Goal: Task Accomplishment & Management: Use online tool/utility

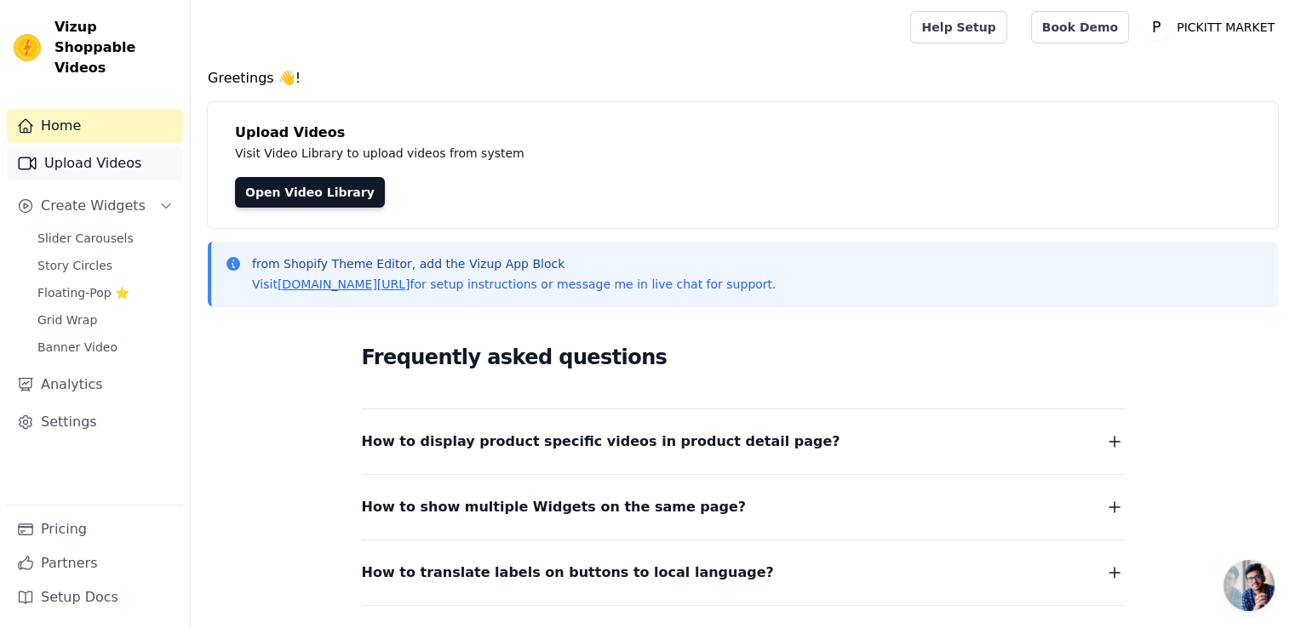
click at [118, 146] on link "Upload Videos" at bounding box center [95, 163] width 176 height 34
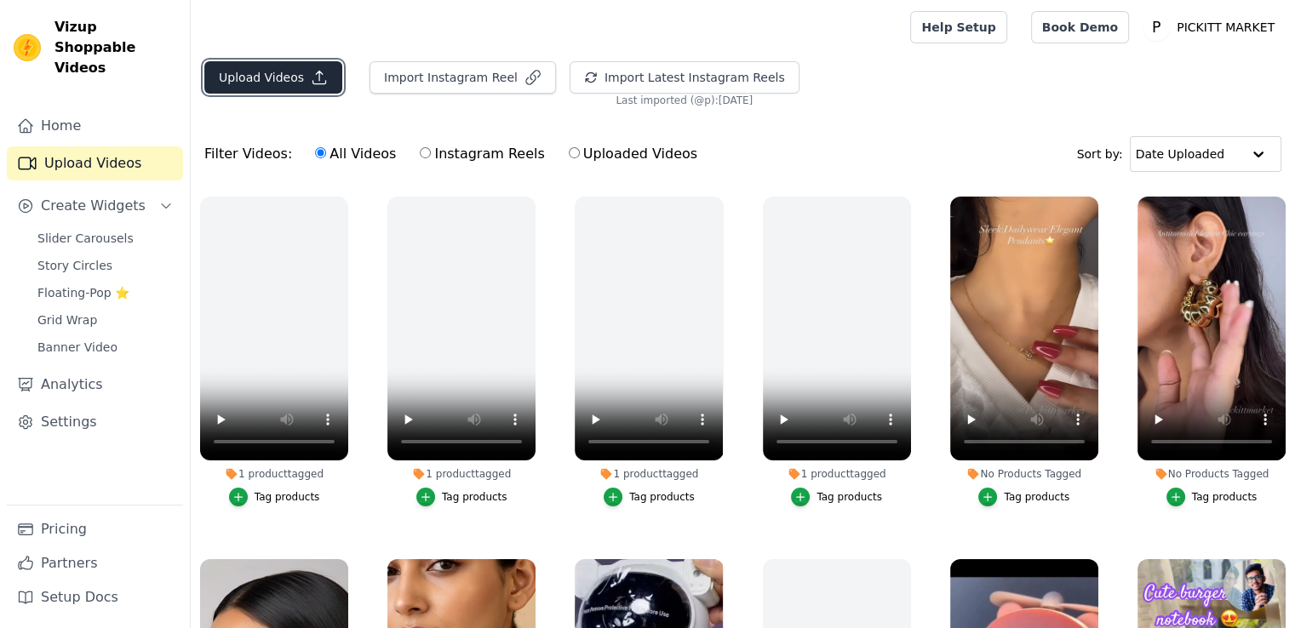
click at [279, 79] on button "Upload Videos" at bounding box center [273, 77] width 138 height 32
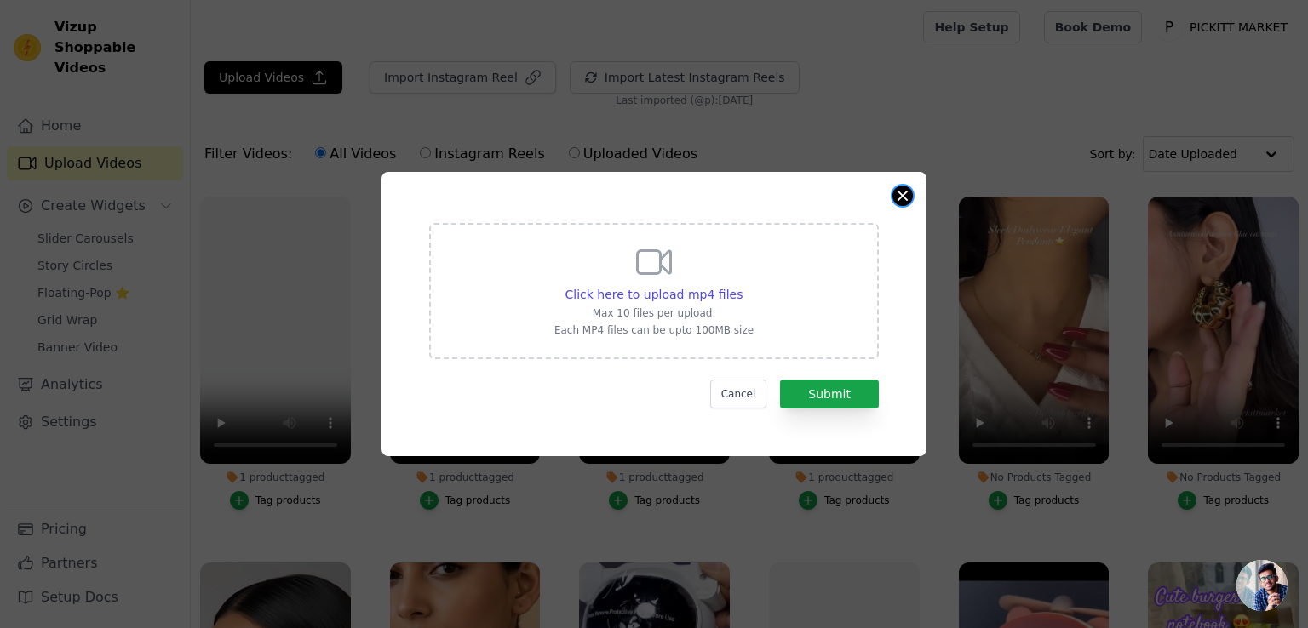
click at [900, 193] on button "Close modal" at bounding box center [902, 196] width 20 height 20
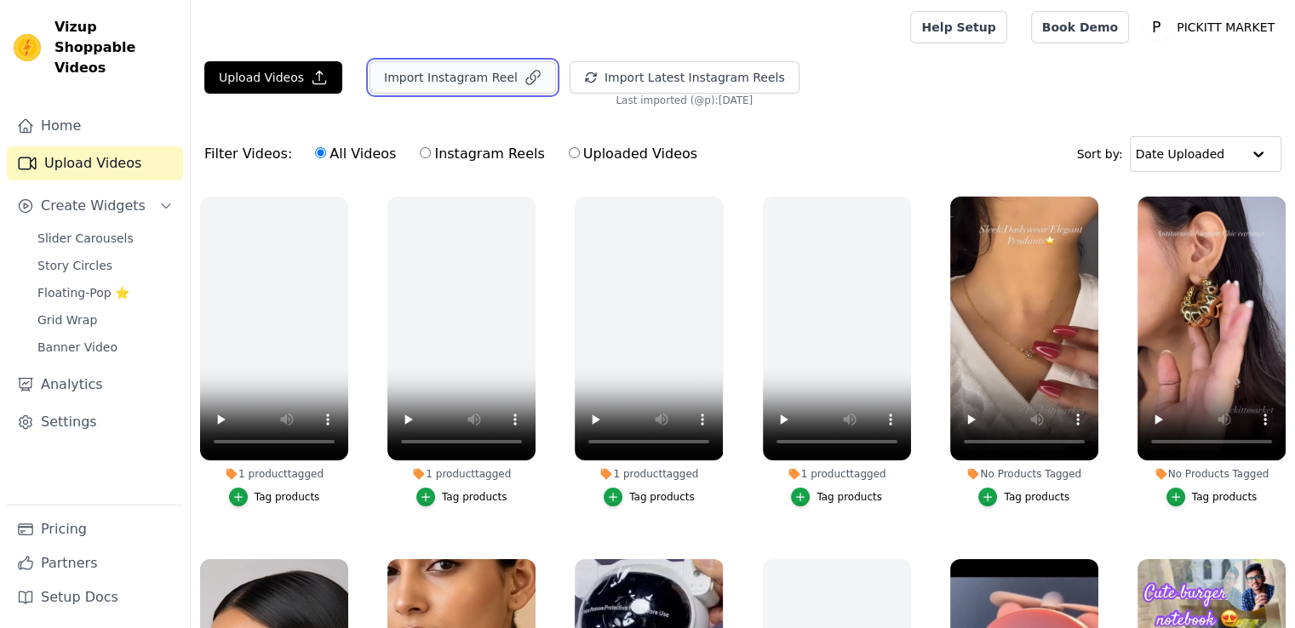
click at [463, 80] on button "Import Instagram Reel" at bounding box center [463, 77] width 186 height 32
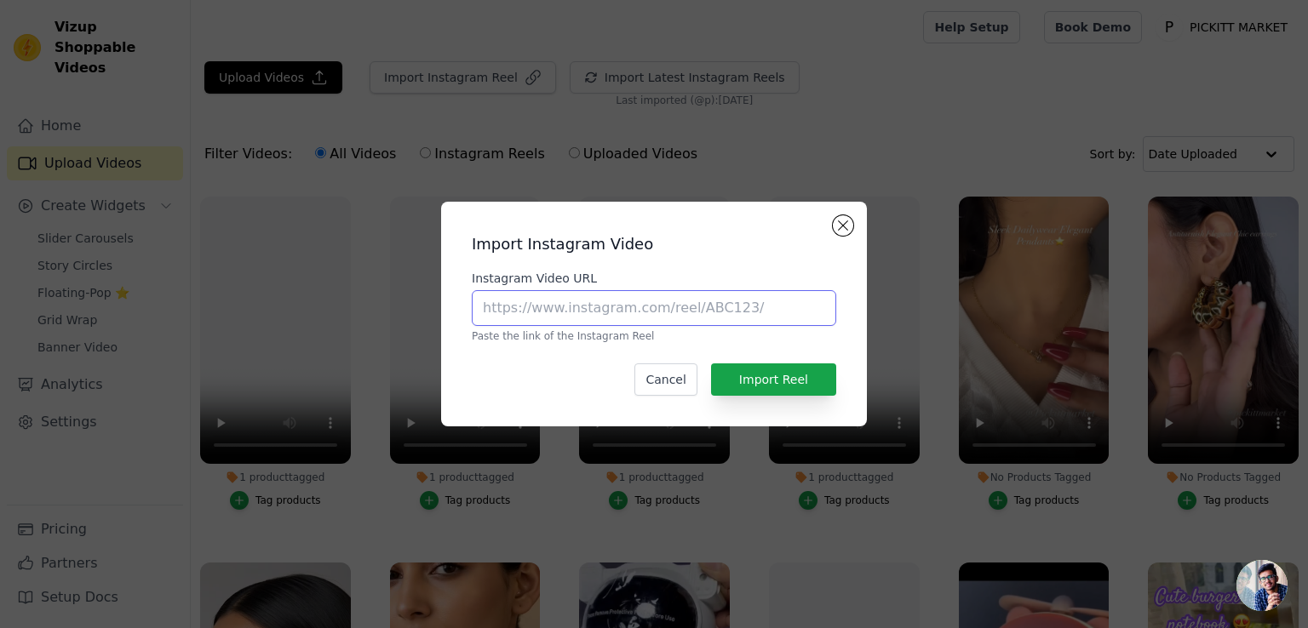
click at [703, 306] on input "Instagram Video URL" at bounding box center [654, 308] width 364 height 36
paste input "[URL][DOMAIN_NAME]"
type input "[URL][DOMAIN_NAME]"
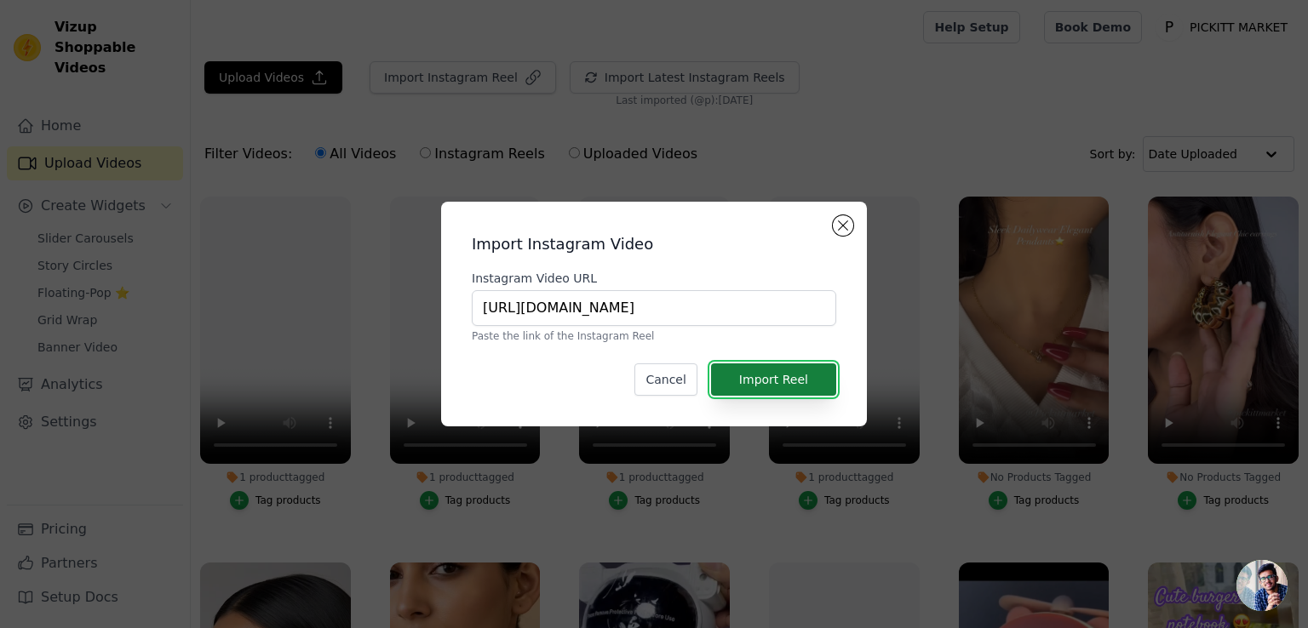
click at [777, 381] on button "Import Reel" at bounding box center [773, 380] width 125 height 32
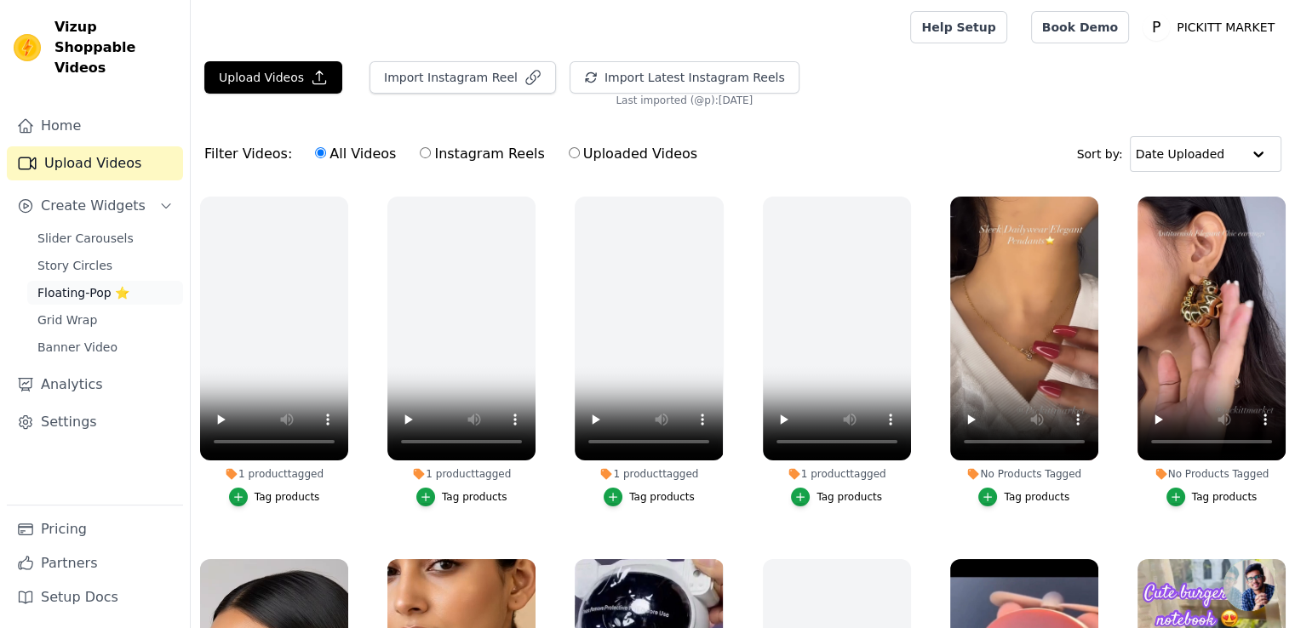
click at [89, 284] on span "Floating-Pop ⭐" at bounding box center [83, 292] width 92 height 17
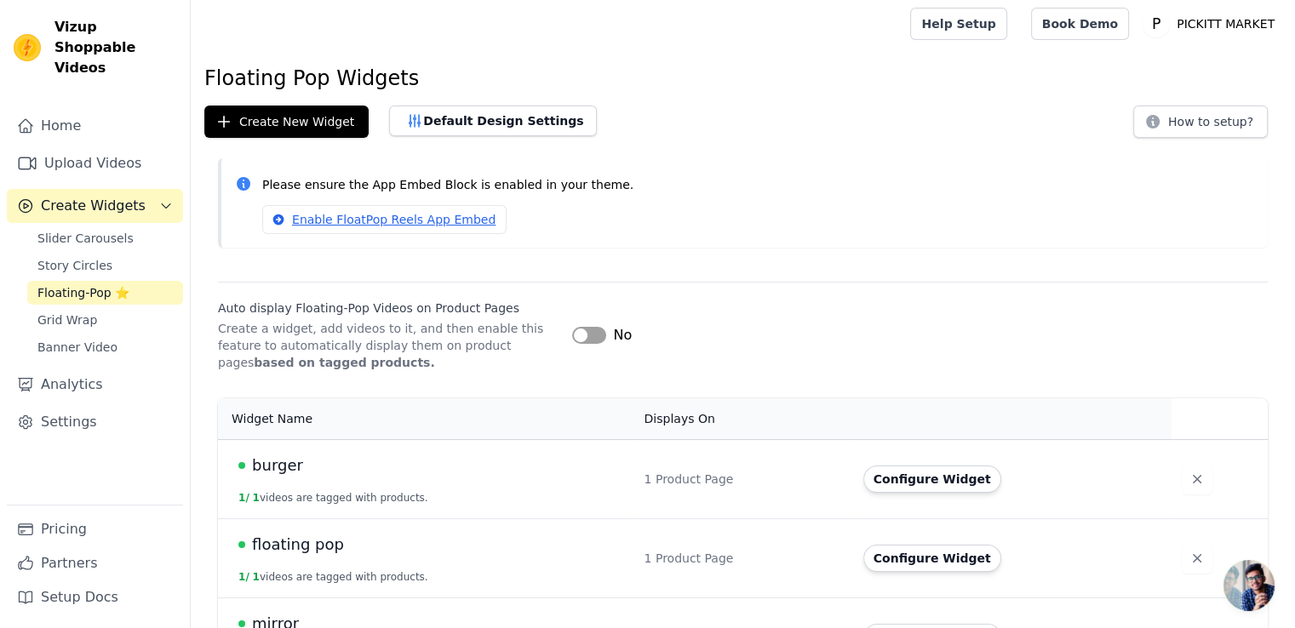
scroll to position [1, 0]
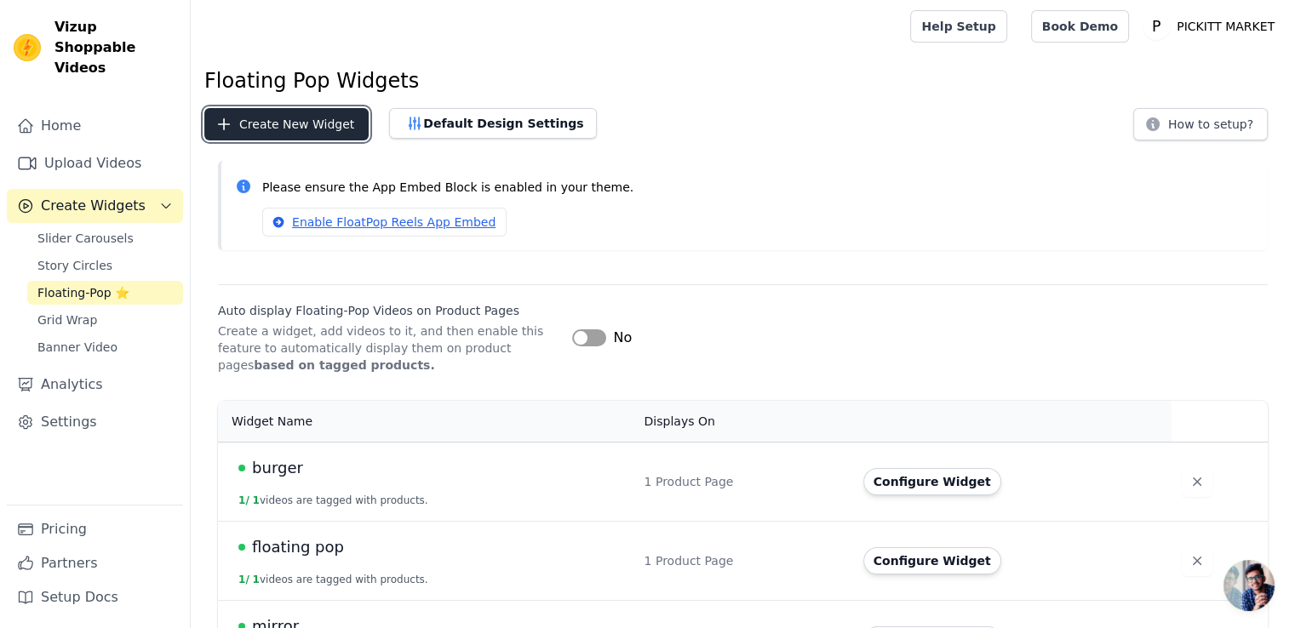
click at [231, 131] on icon "button" at bounding box center [223, 124] width 17 height 17
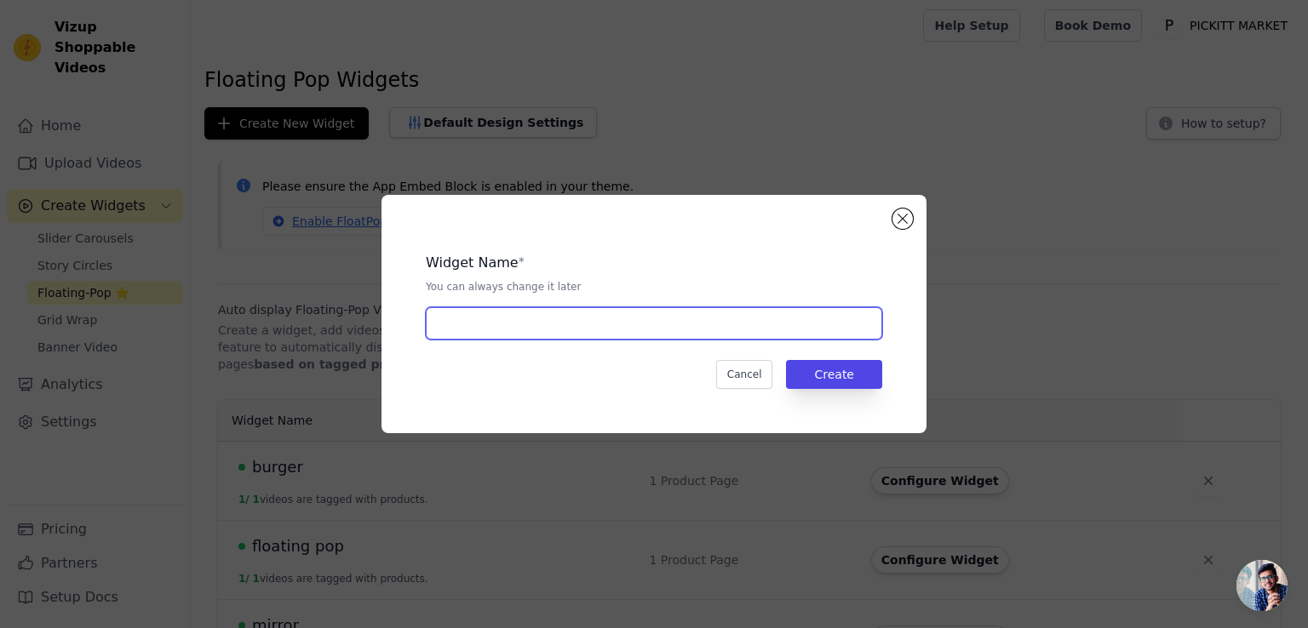
click at [596, 336] on input "text" at bounding box center [654, 323] width 456 height 32
type input "RETRO"
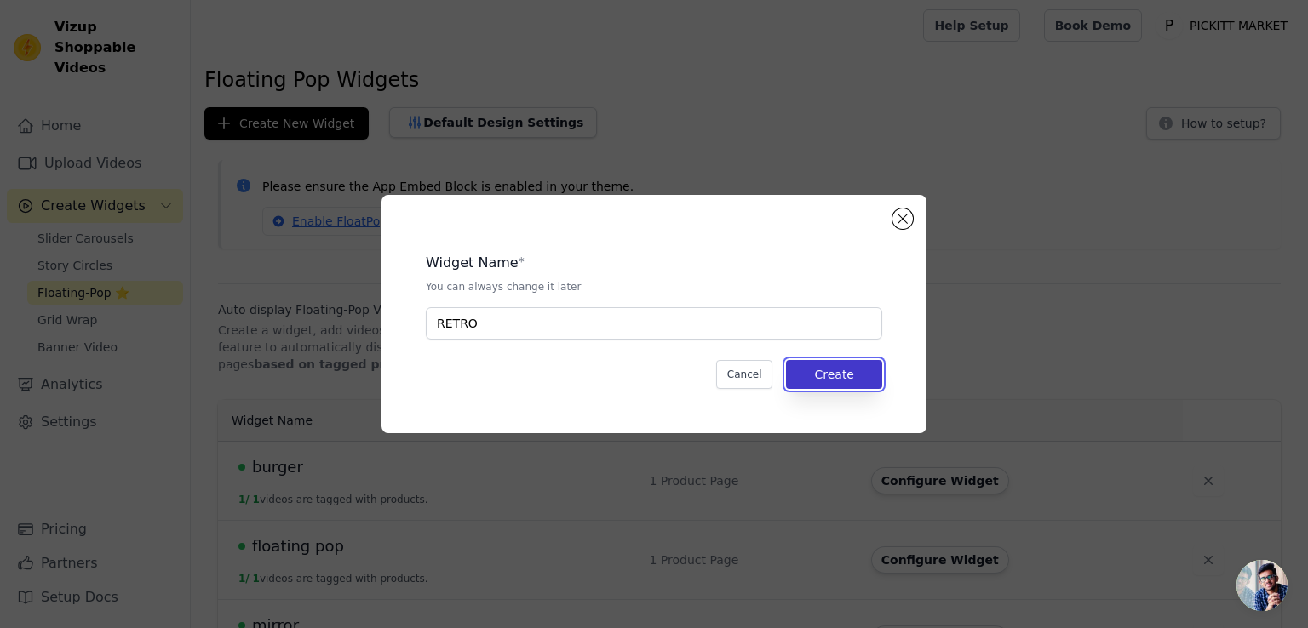
click at [850, 383] on button "Create" at bounding box center [834, 374] width 96 height 29
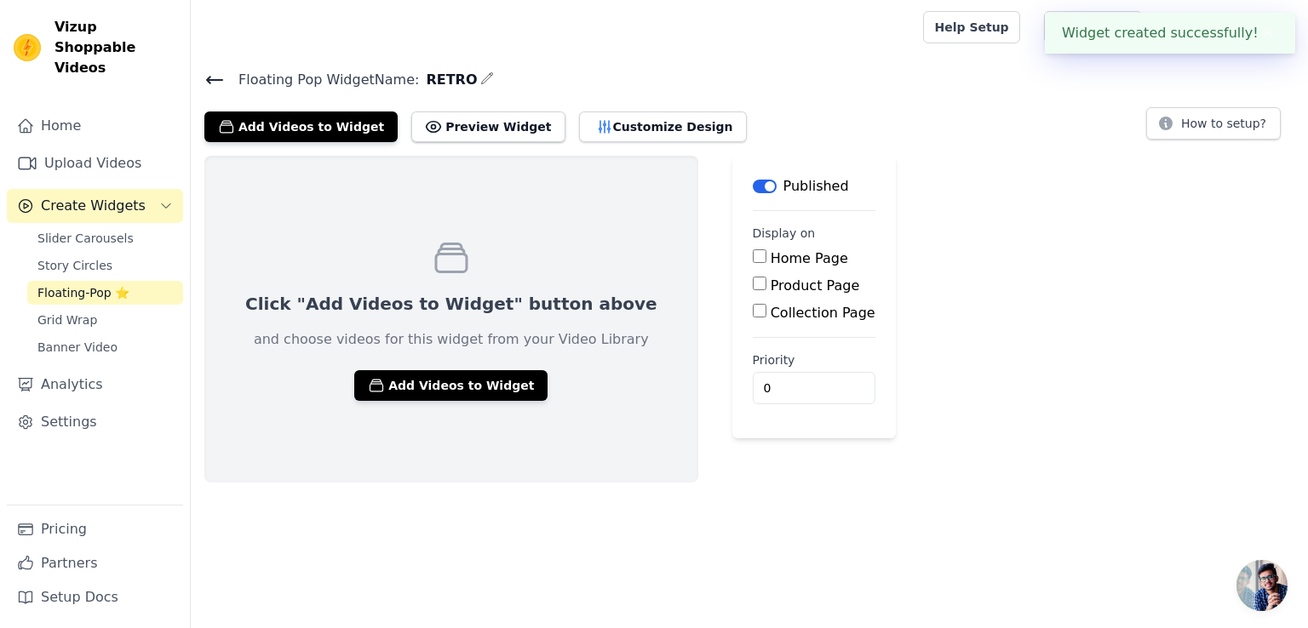
click at [753, 290] on div "Product Page" at bounding box center [814, 286] width 123 height 20
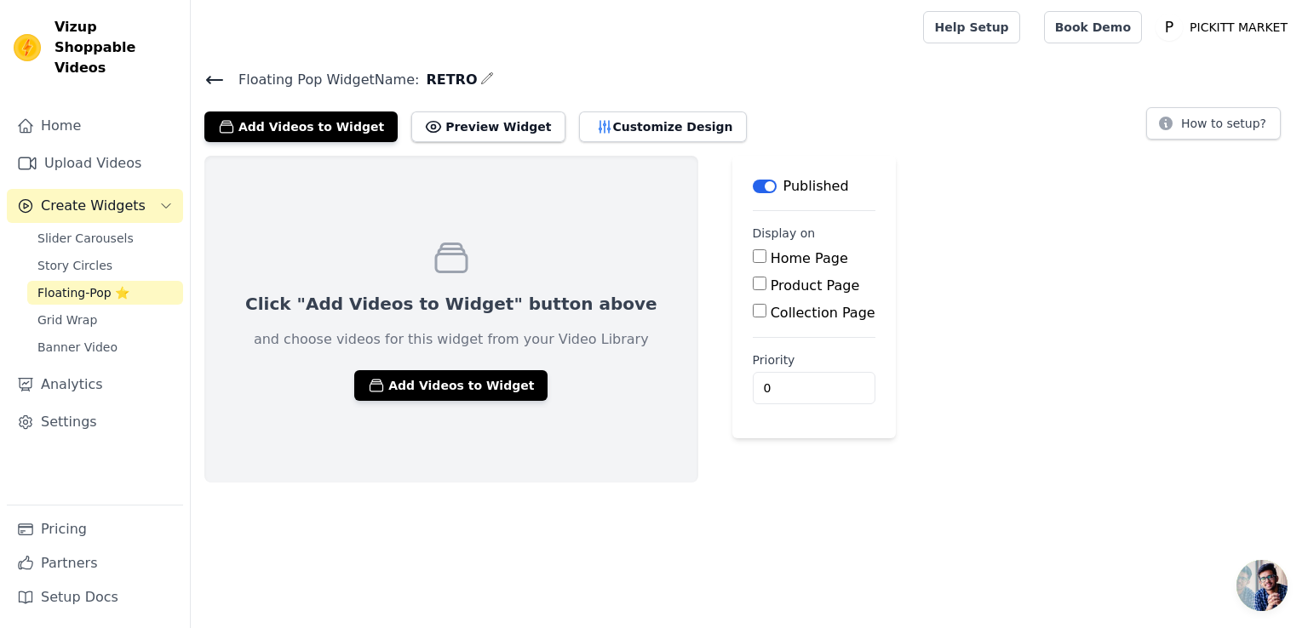
click at [753, 285] on input "Product Page" at bounding box center [760, 284] width 14 height 14
checkbox input "true"
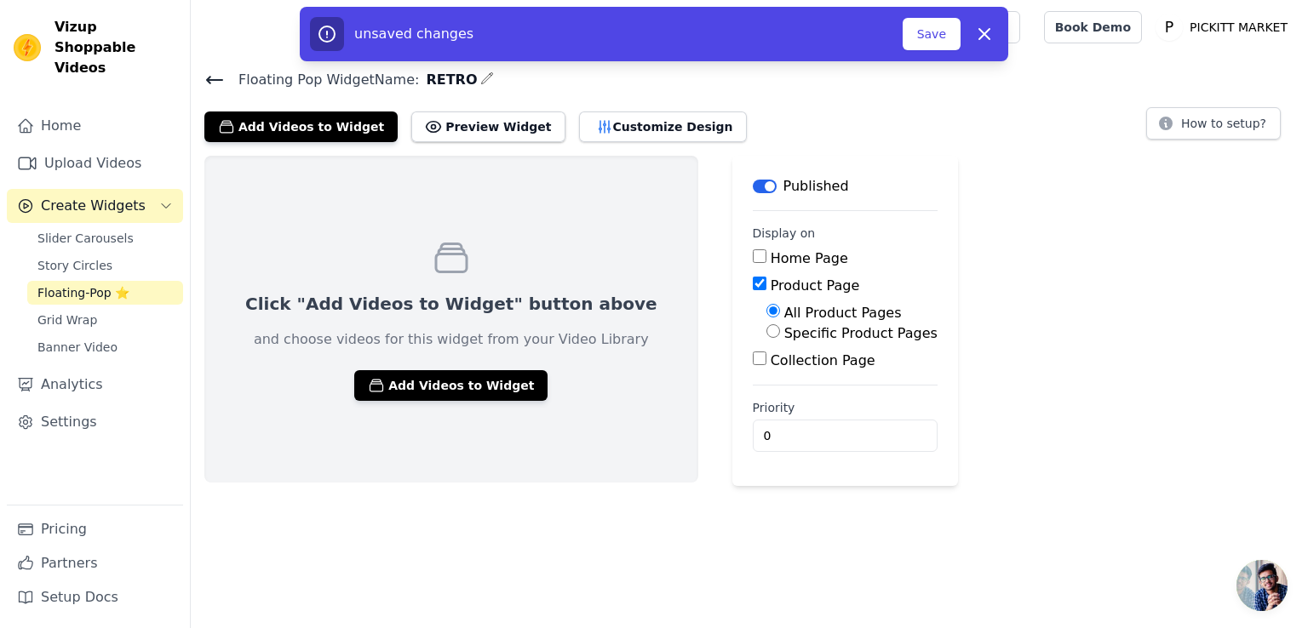
click at [784, 337] on label "Specific Product Pages" at bounding box center [860, 333] width 153 height 16
click at [766, 337] on input "Specific Product Pages" at bounding box center [773, 331] width 14 height 14
radio input "true"
click at [766, 382] on button "Select Products" at bounding box center [823, 372] width 114 height 29
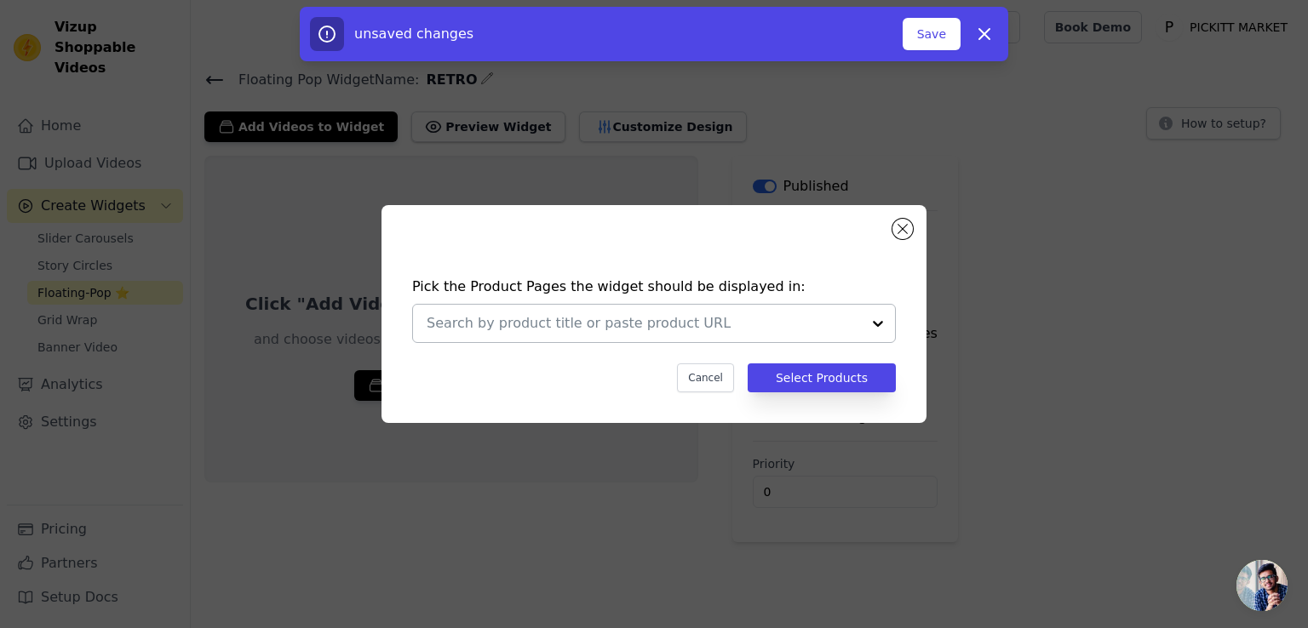
click at [685, 327] on input "text" at bounding box center [644, 323] width 434 height 20
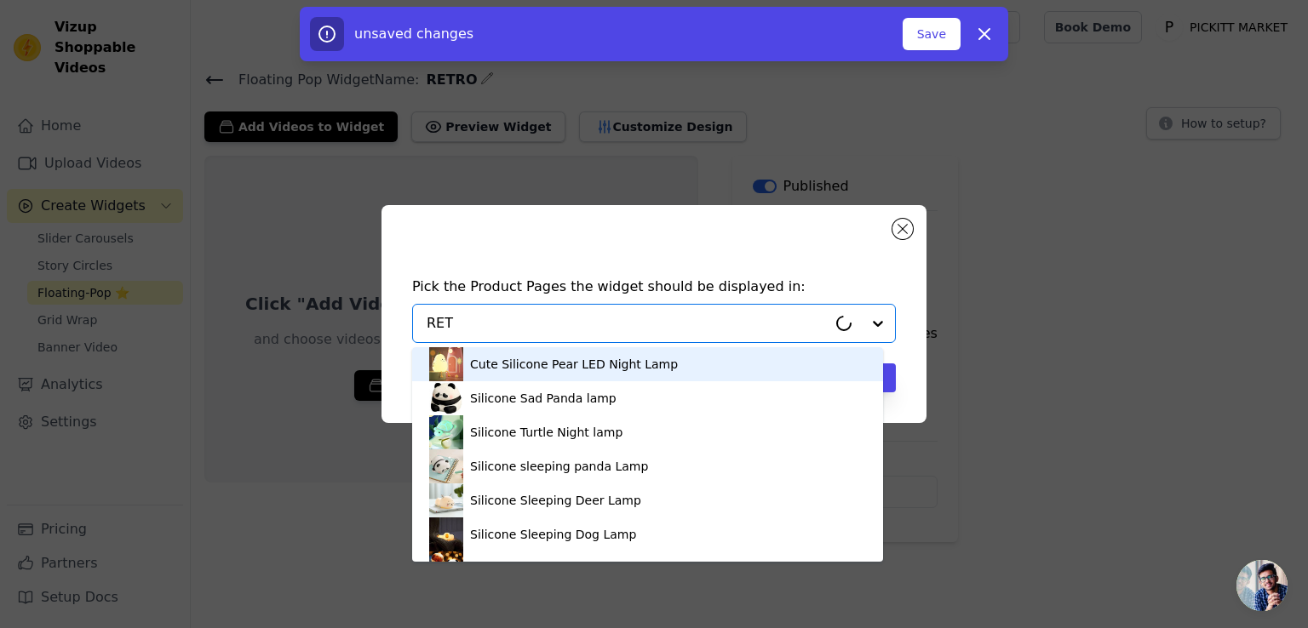
type input "RETR"
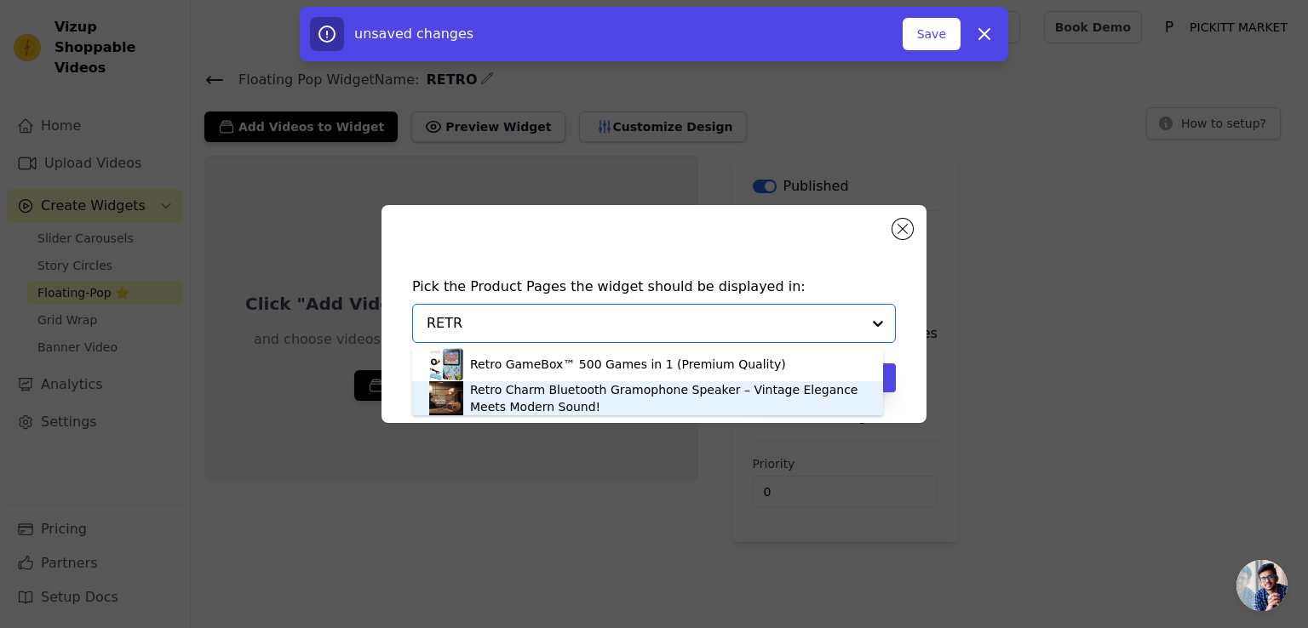
click at [631, 400] on div "Retro Charm Bluetooth Gramophone Speaker – Vintage Elegance Meets Modern Sound!" at bounding box center [668, 399] width 396 height 34
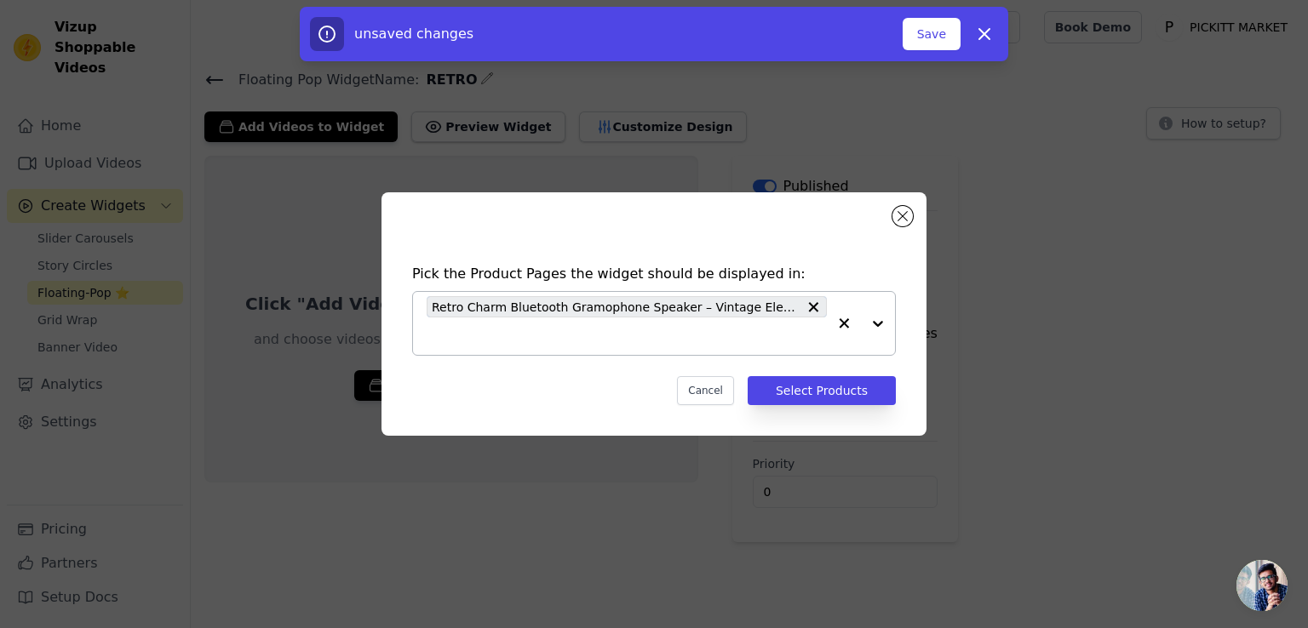
click at [535, 496] on div "Pick the Product Pages the widget should be displayed in: Retro Charm Bluetooth…" at bounding box center [654, 314] width 1308 height 628
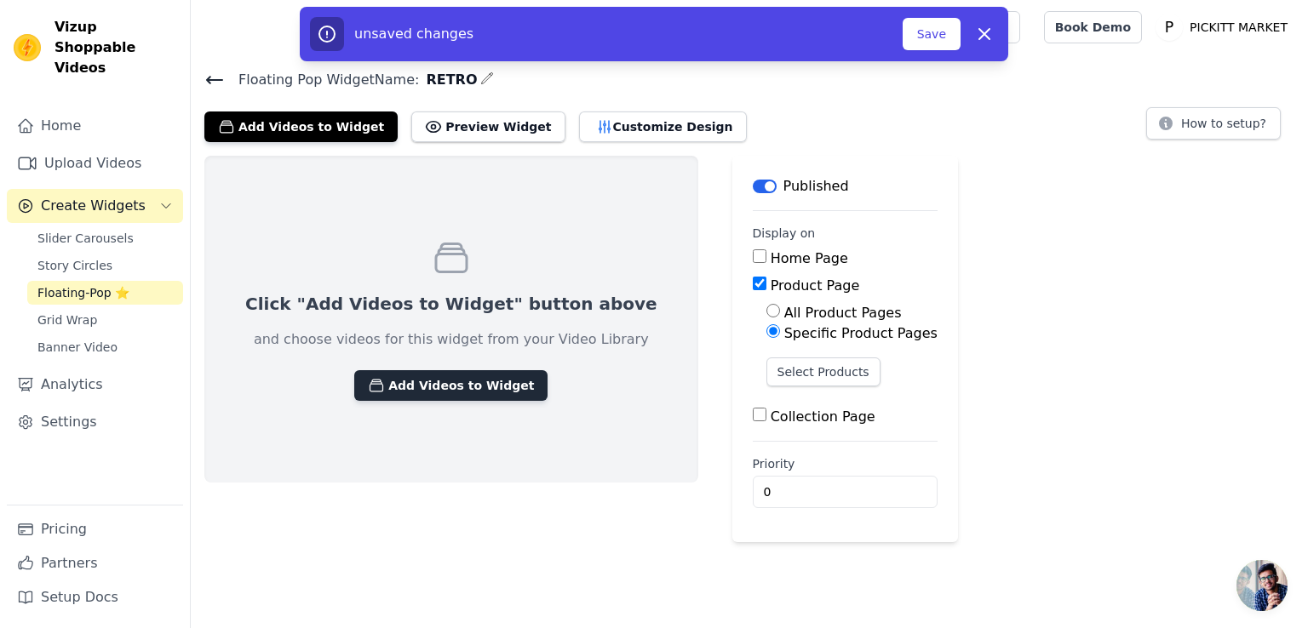
click at [421, 391] on button "Add Videos to Widget" at bounding box center [450, 385] width 193 height 31
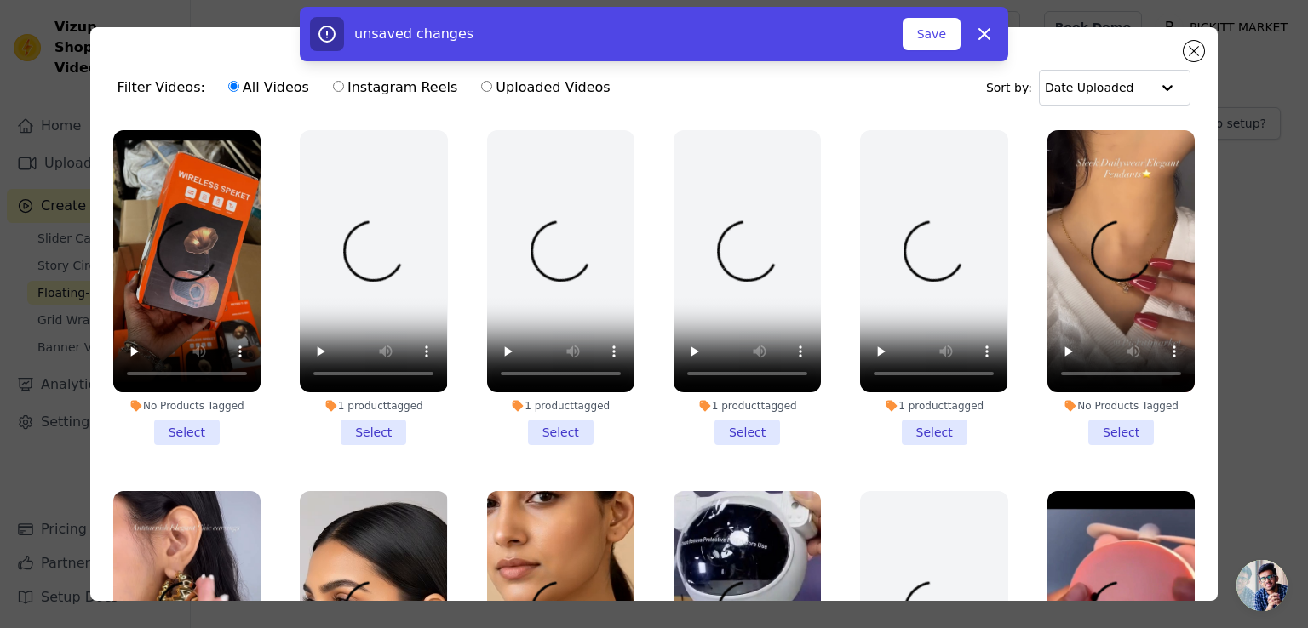
click at [198, 430] on li "No Products Tagged Select" at bounding box center [186, 287] width 147 height 315
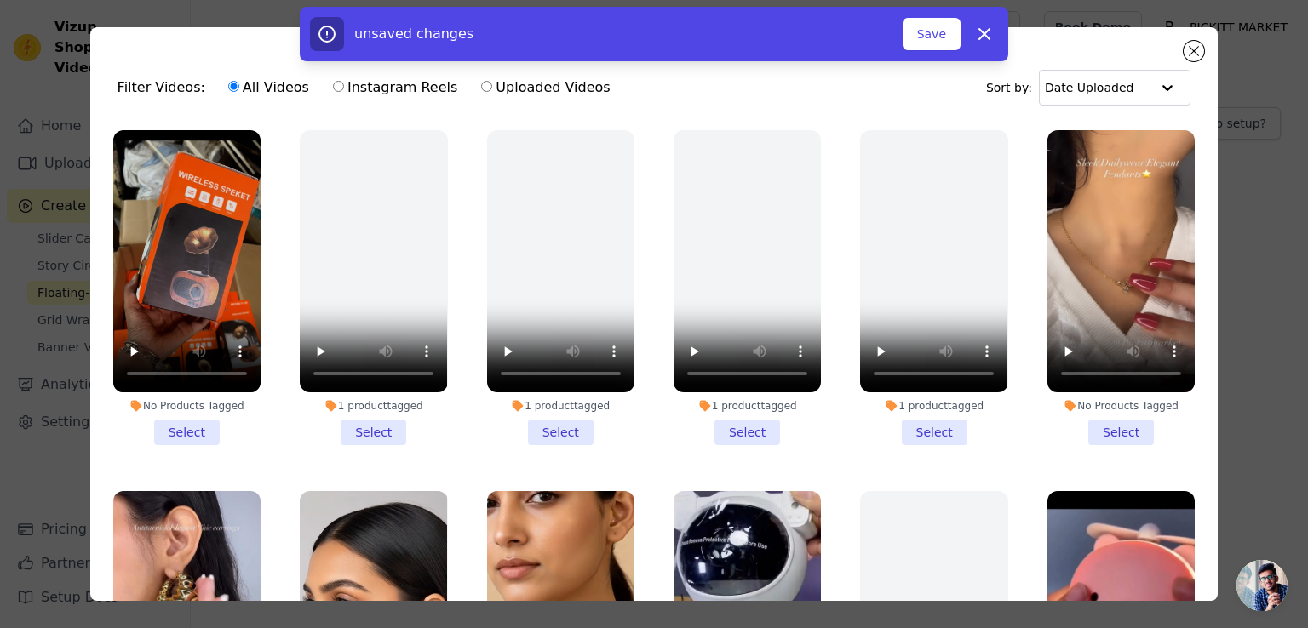
click at [0, 0] on input "No Products Tagged Select" at bounding box center [0, 0] width 0 height 0
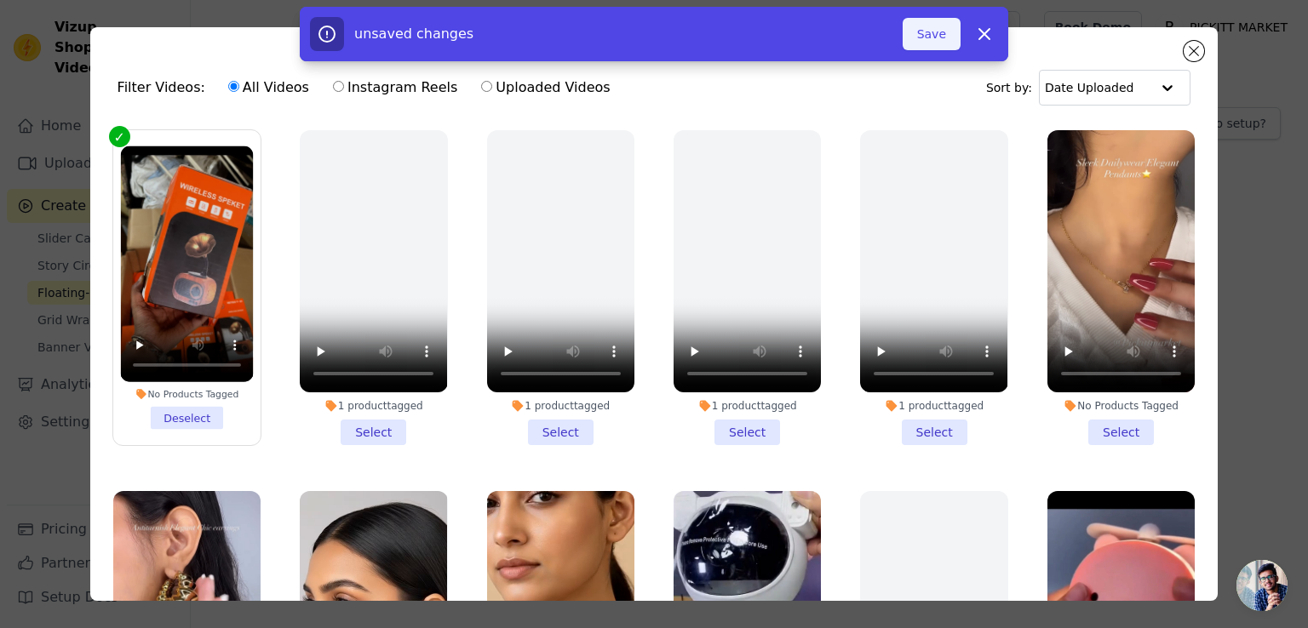
click at [931, 44] on button "Save" at bounding box center [932, 34] width 58 height 32
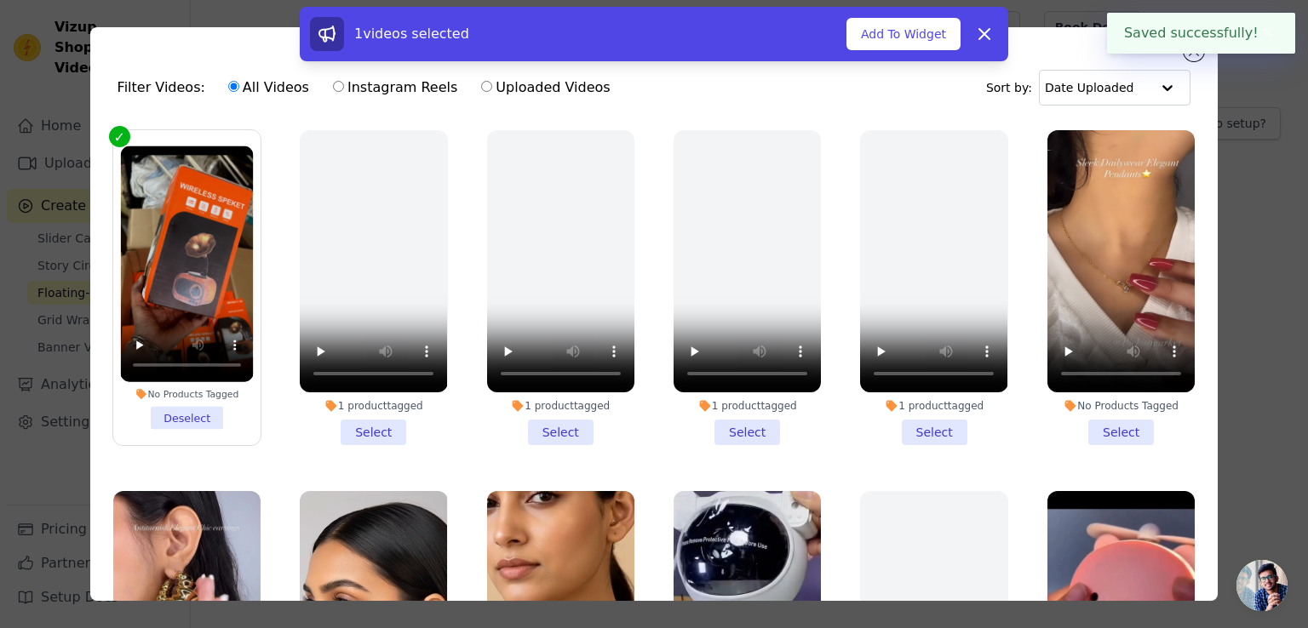
click at [931, 44] on button "Add To Widget" at bounding box center [903, 34] width 114 height 32
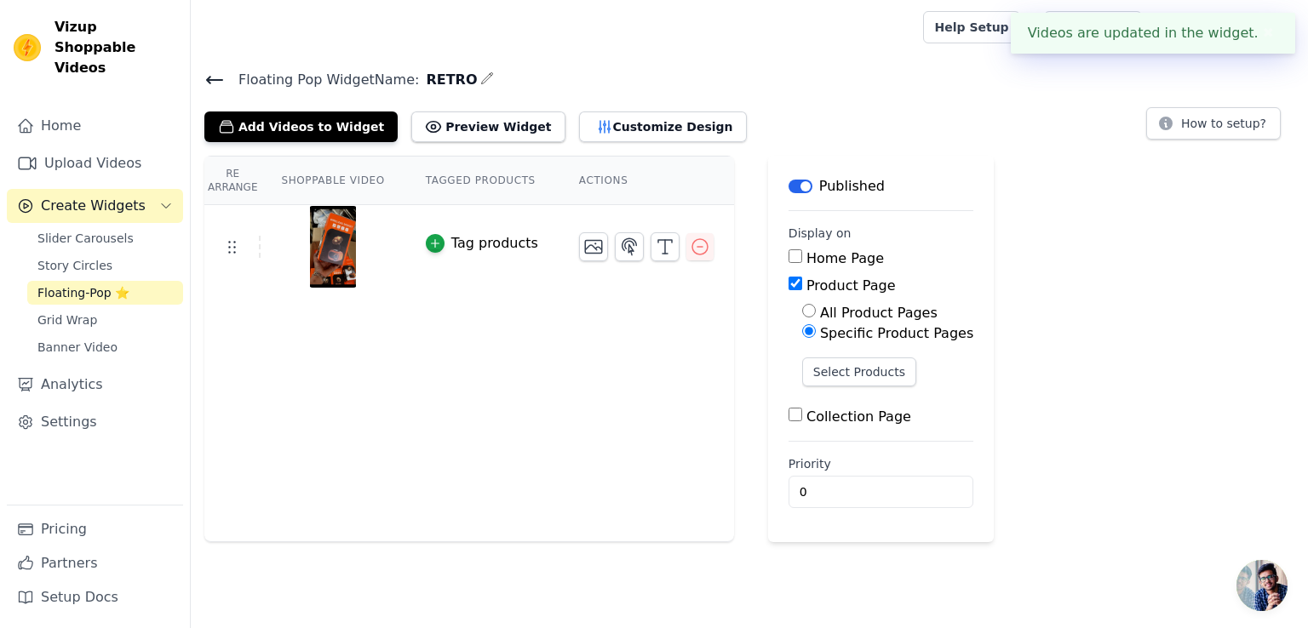
click at [895, 130] on div "Add Videos to Widget Preview Widget Customize Design How to setup?" at bounding box center [749, 123] width 1090 height 37
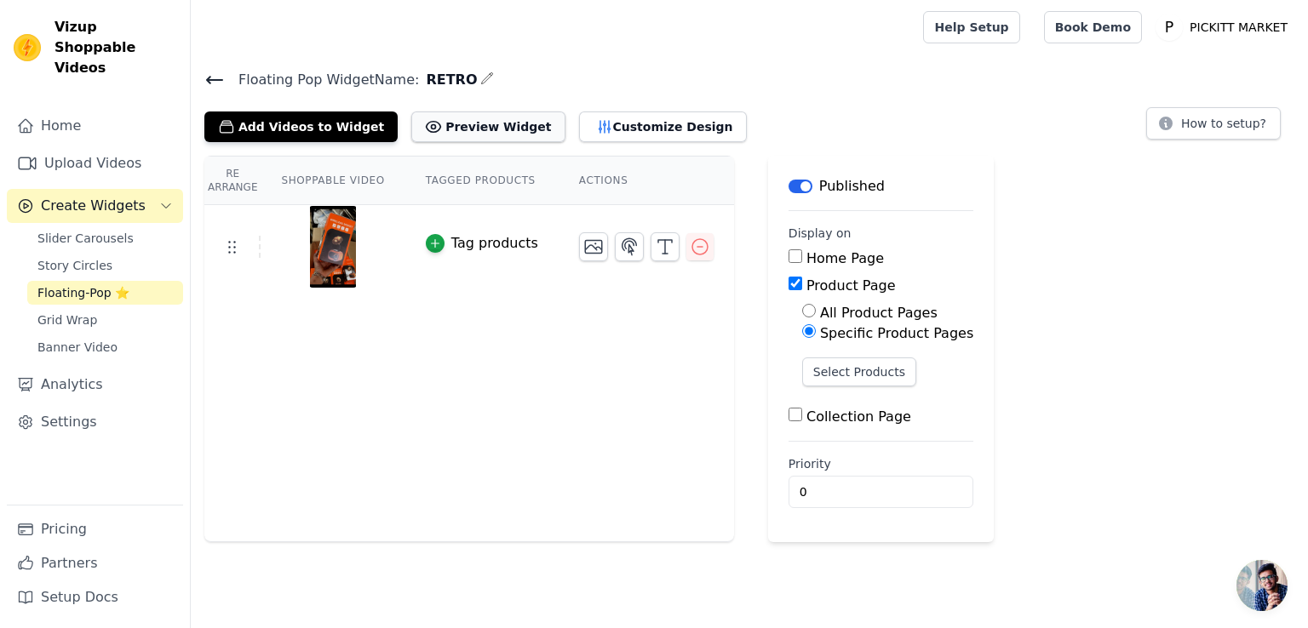
click at [427, 117] on button "Preview Widget" at bounding box center [487, 127] width 153 height 31
click at [429, 238] on icon "button" at bounding box center [435, 244] width 12 height 12
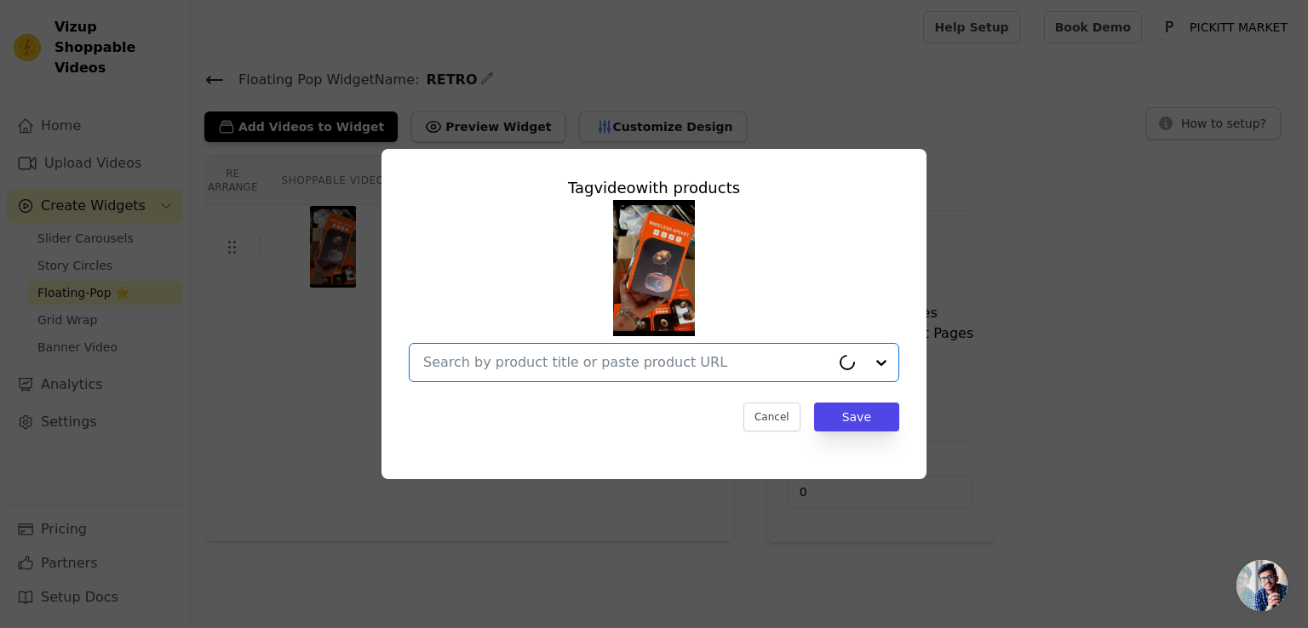
click at [543, 359] on input "text" at bounding box center [626, 363] width 407 height 20
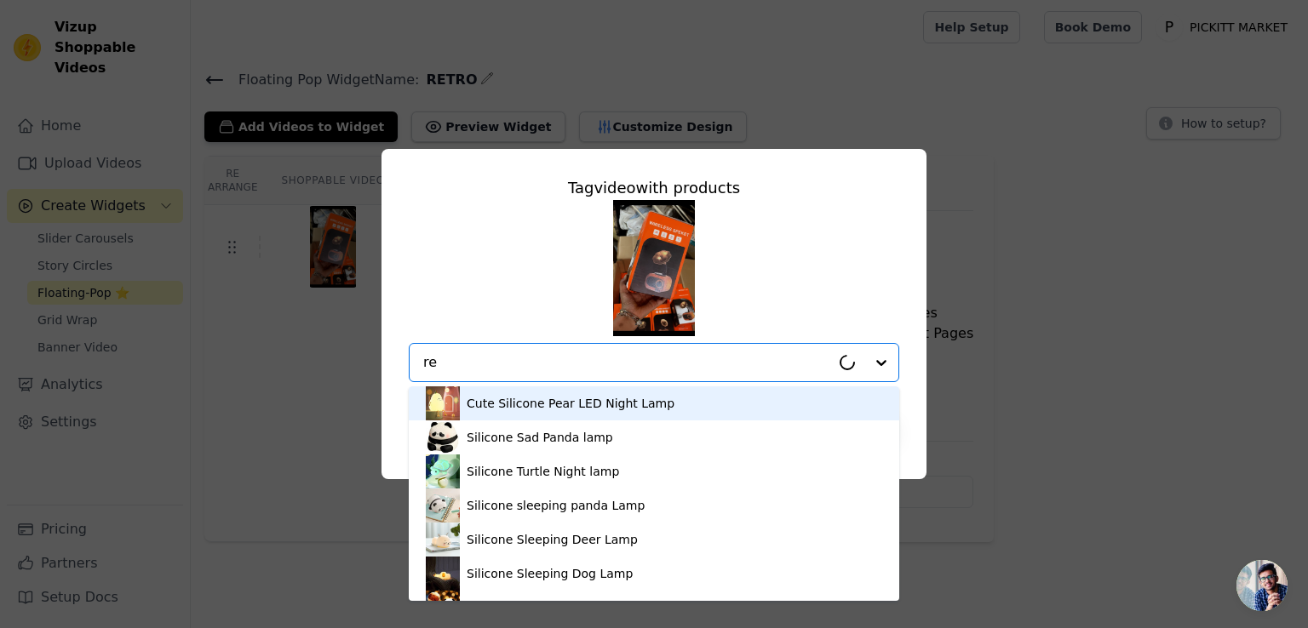
type input "ret"
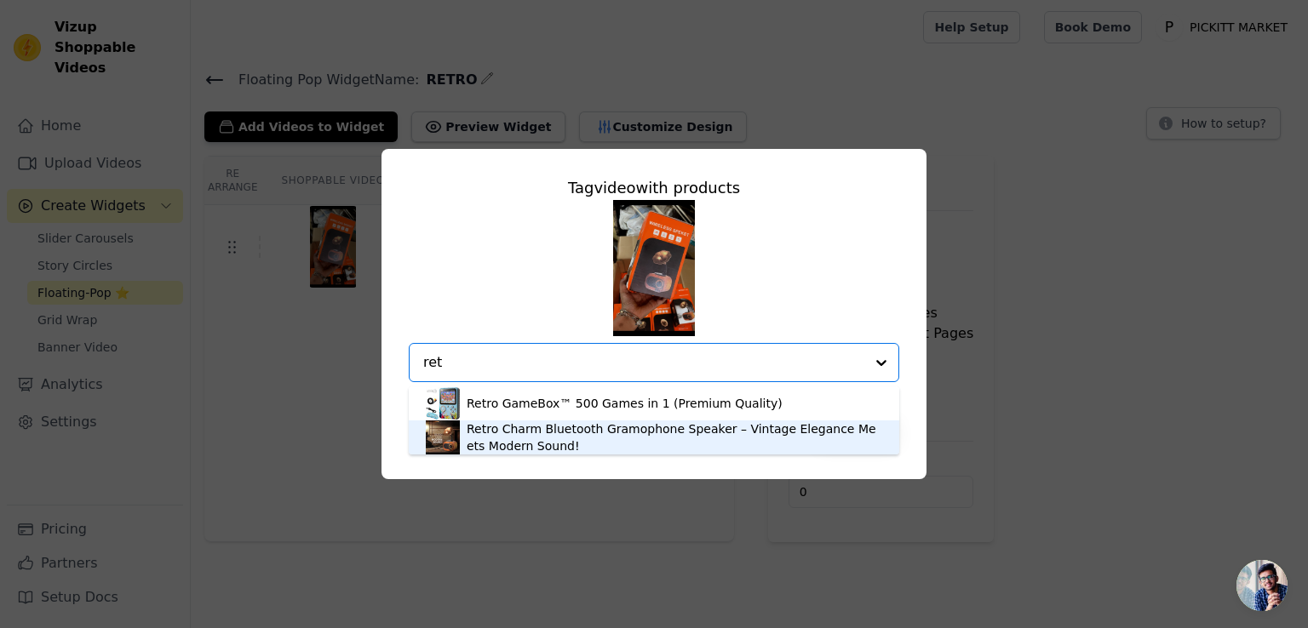
click at [540, 439] on div "Retro Charm Bluetooth Gramophone Speaker – Vintage Elegance Meets Modern Sound!" at bounding box center [675, 438] width 416 height 34
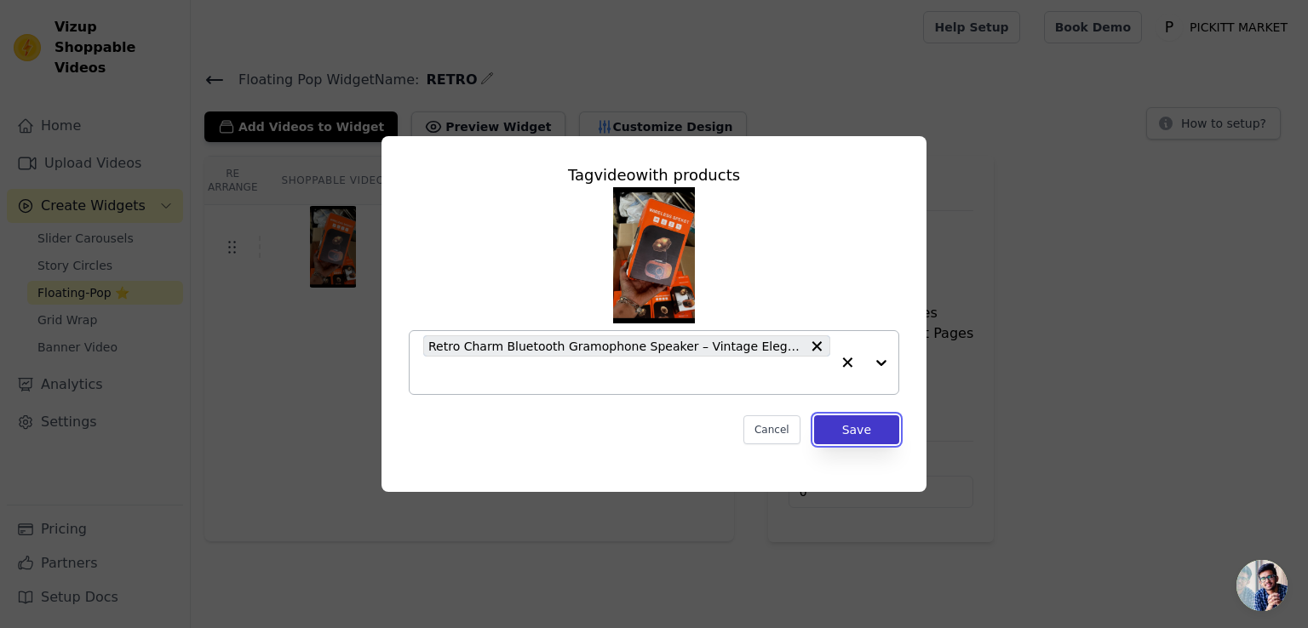
click at [845, 431] on button "Save" at bounding box center [856, 430] width 85 height 29
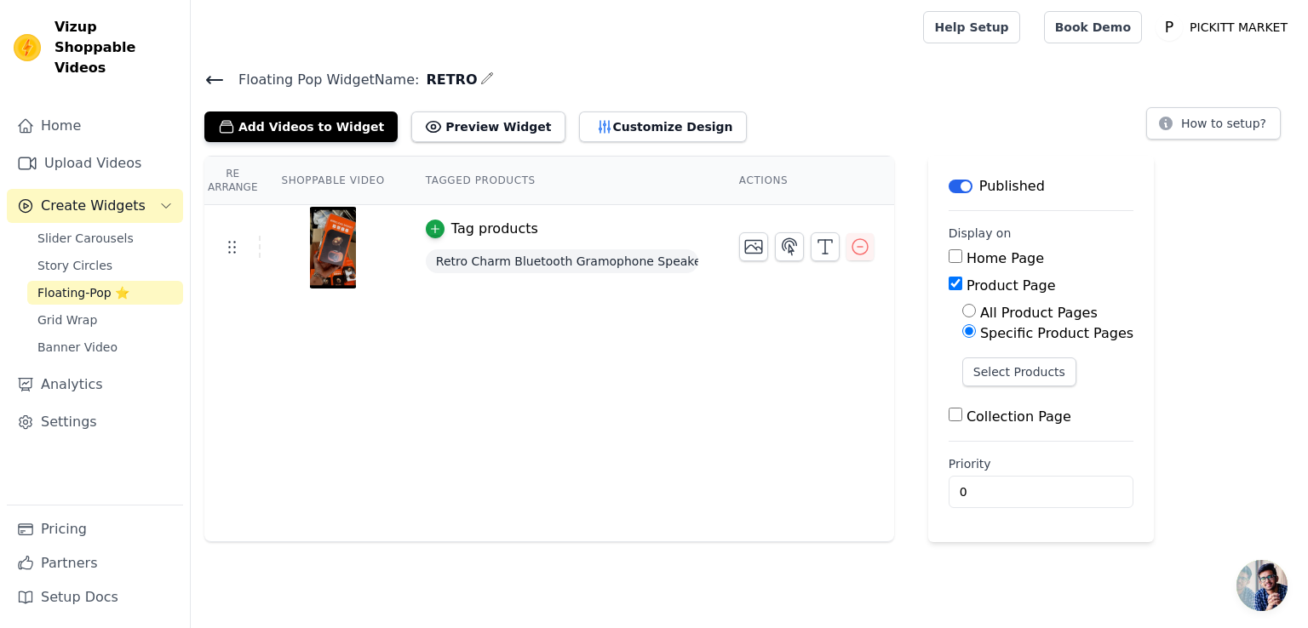
click at [215, 72] on icon at bounding box center [214, 80] width 20 height 20
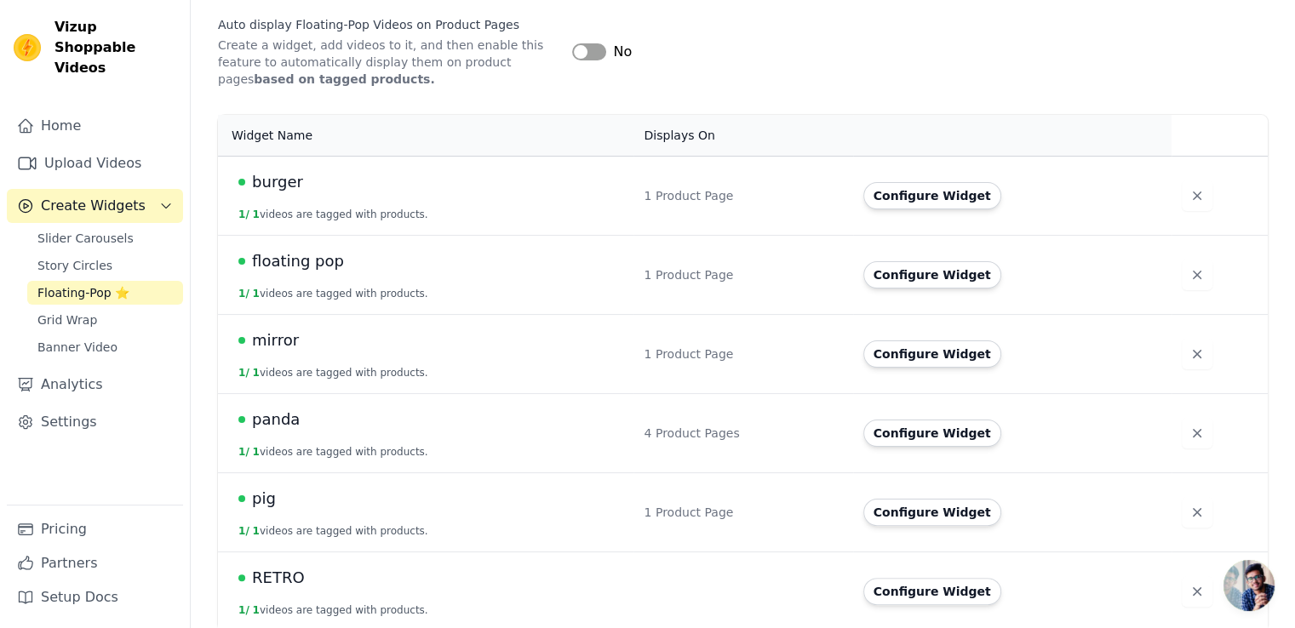
scroll to position [294, 0]
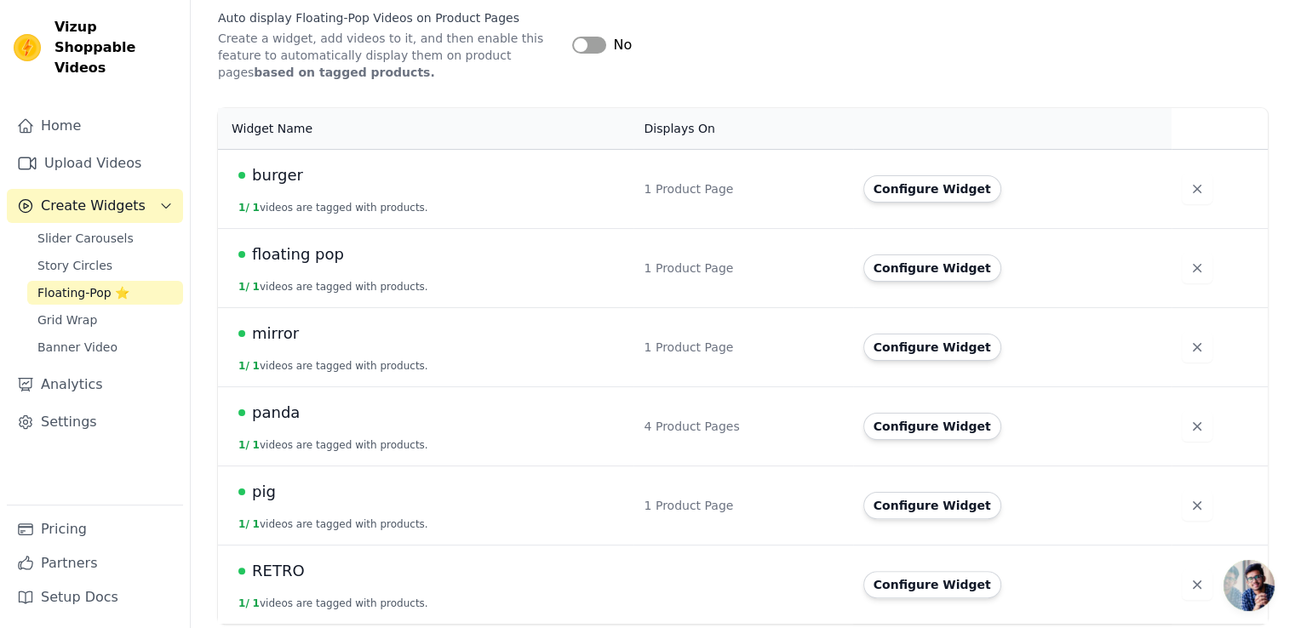
click at [673, 577] on td at bounding box center [743, 584] width 219 height 79
click at [890, 587] on button "Configure Widget" at bounding box center [933, 584] width 138 height 27
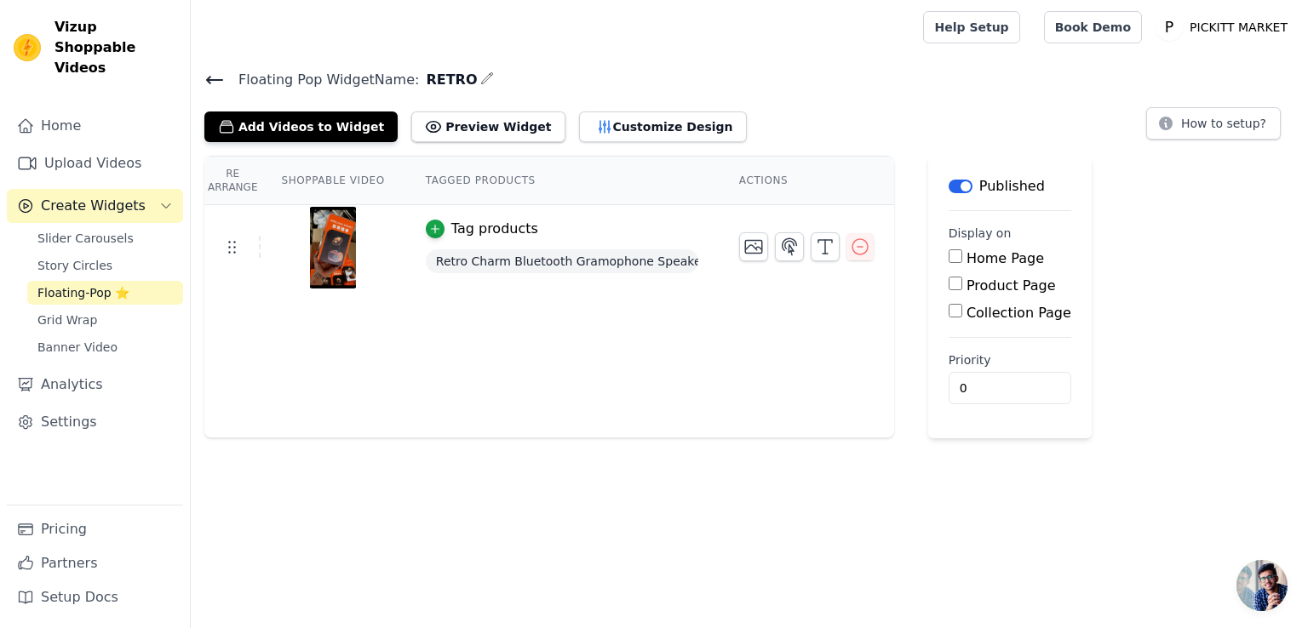
click at [967, 286] on label "Product Page" at bounding box center [1011, 286] width 89 height 16
click at [962, 286] on input "Product Page" at bounding box center [956, 284] width 14 height 14
checkbox input "true"
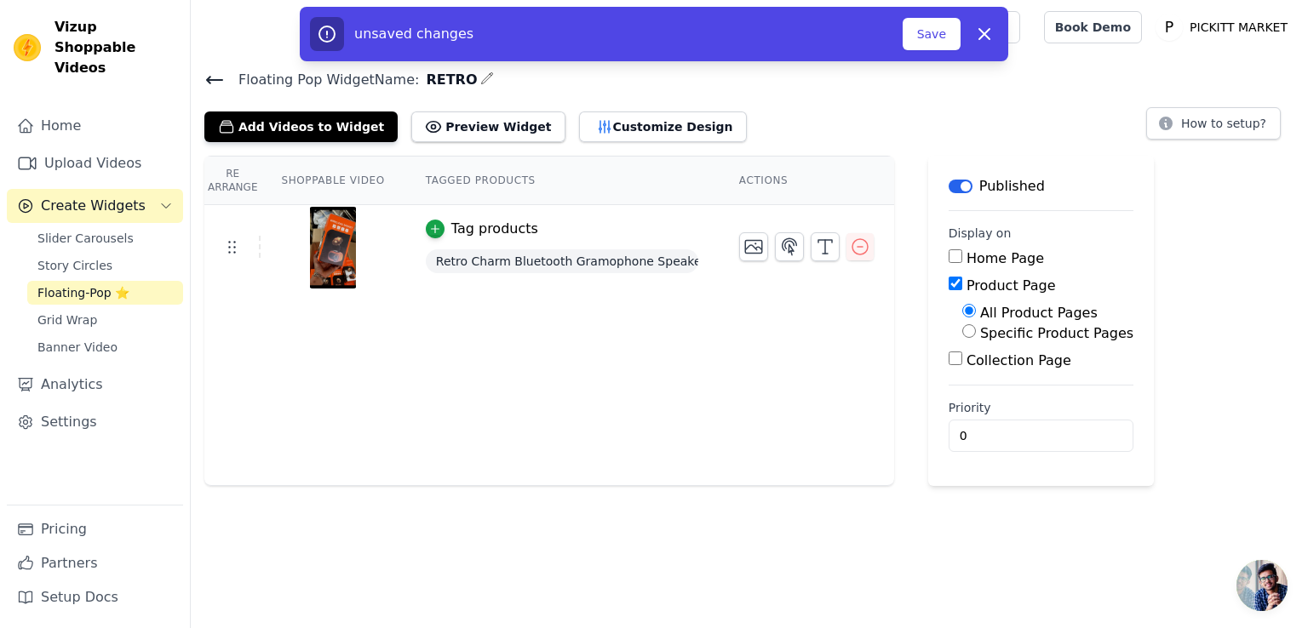
click at [983, 336] on label "Specific Product Pages" at bounding box center [1056, 333] width 153 height 16
click at [976, 336] on input "Specific Product Pages" at bounding box center [969, 331] width 14 height 14
radio input "true"
click at [990, 376] on button "Select Products" at bounding box center [1019, 372] width 114 height 29
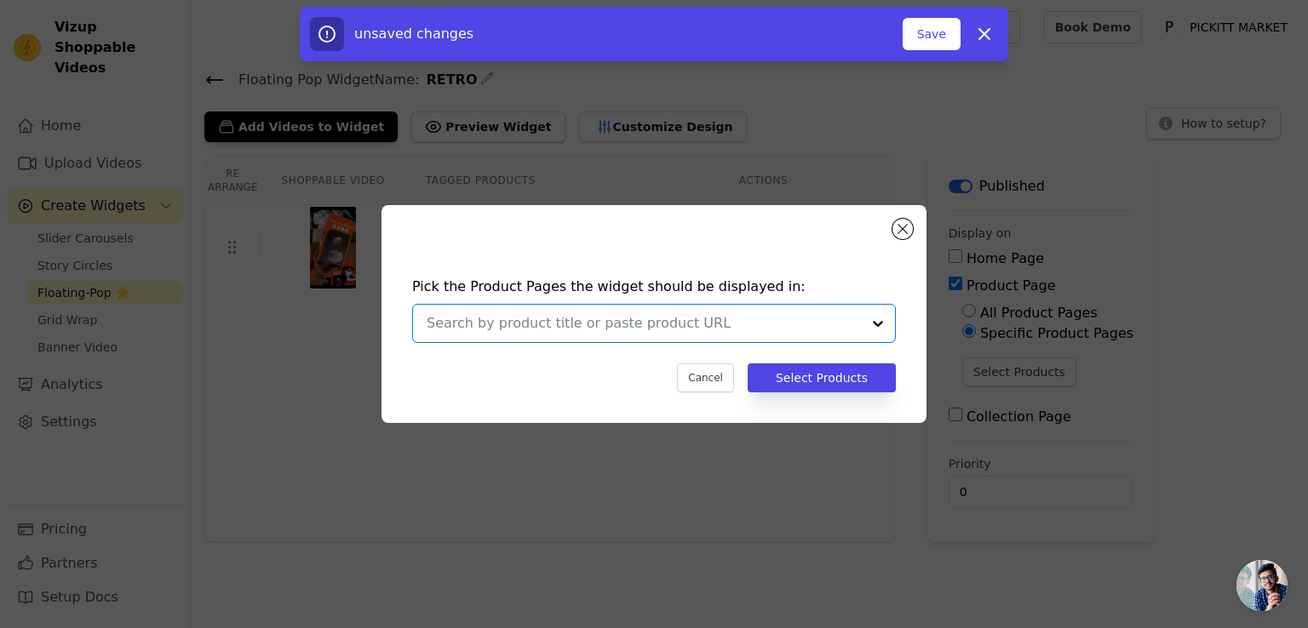
click at [688, 332] on input "text" at bounding box center [644, 323] width 434 height 20
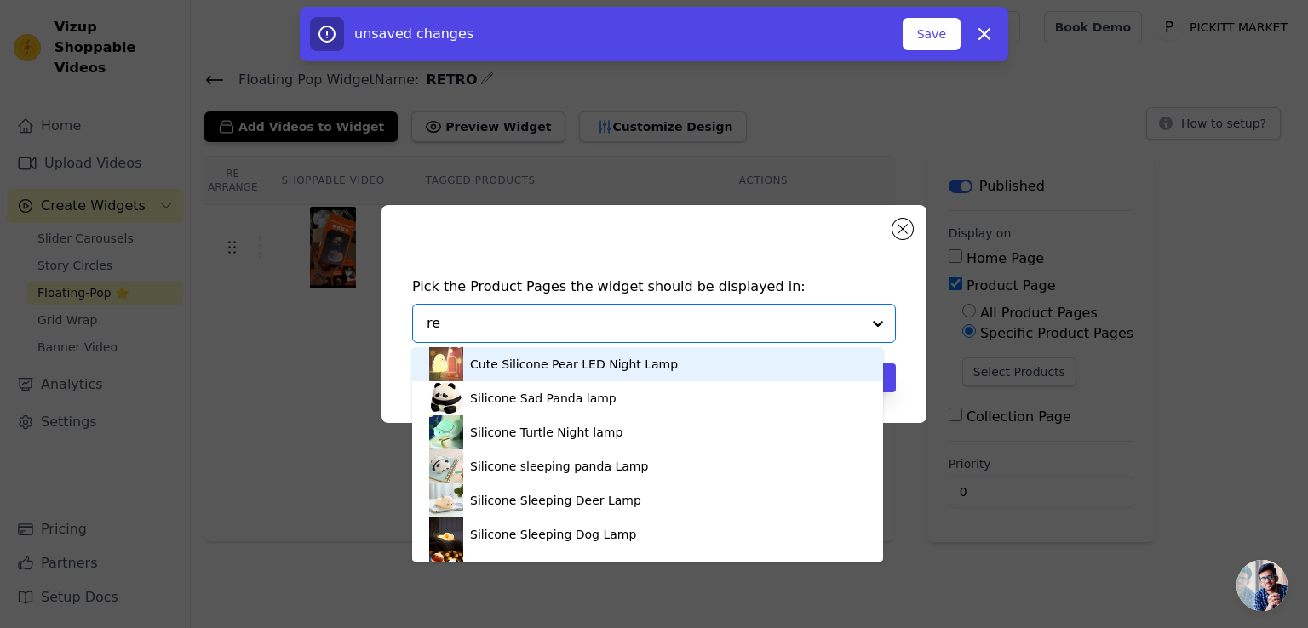
type input "ret"
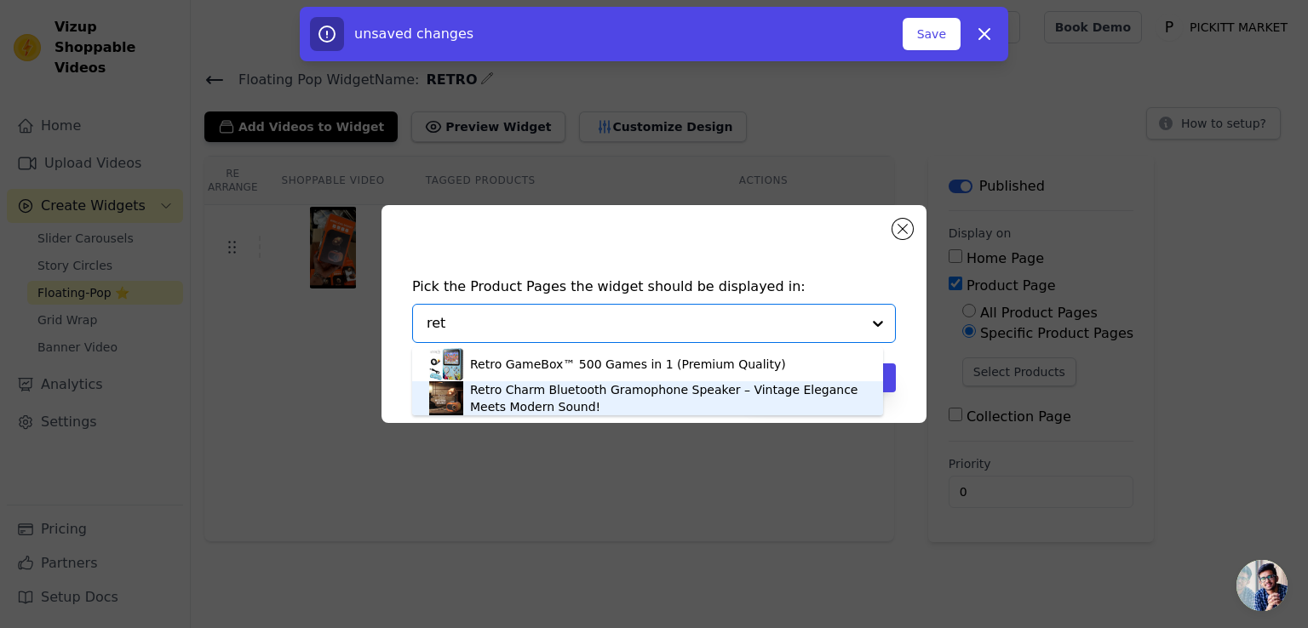
click at [566, 393] on div "Retro Charm Bluetooth Gramophone Speaker – Vintage Elegance Meets Modern Sound!" at bounding box center [668, 399] width 396 height 34
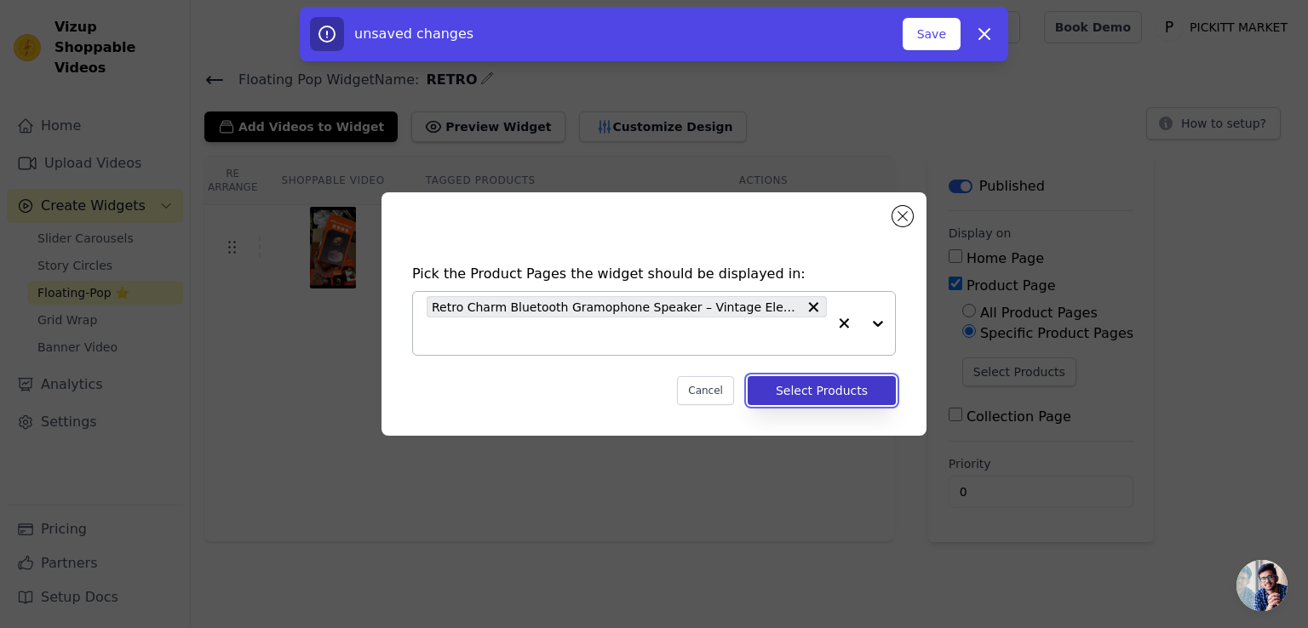
click at [783, 390] on button "Select Products" at bounding box center [822, 390] width 148 height 29
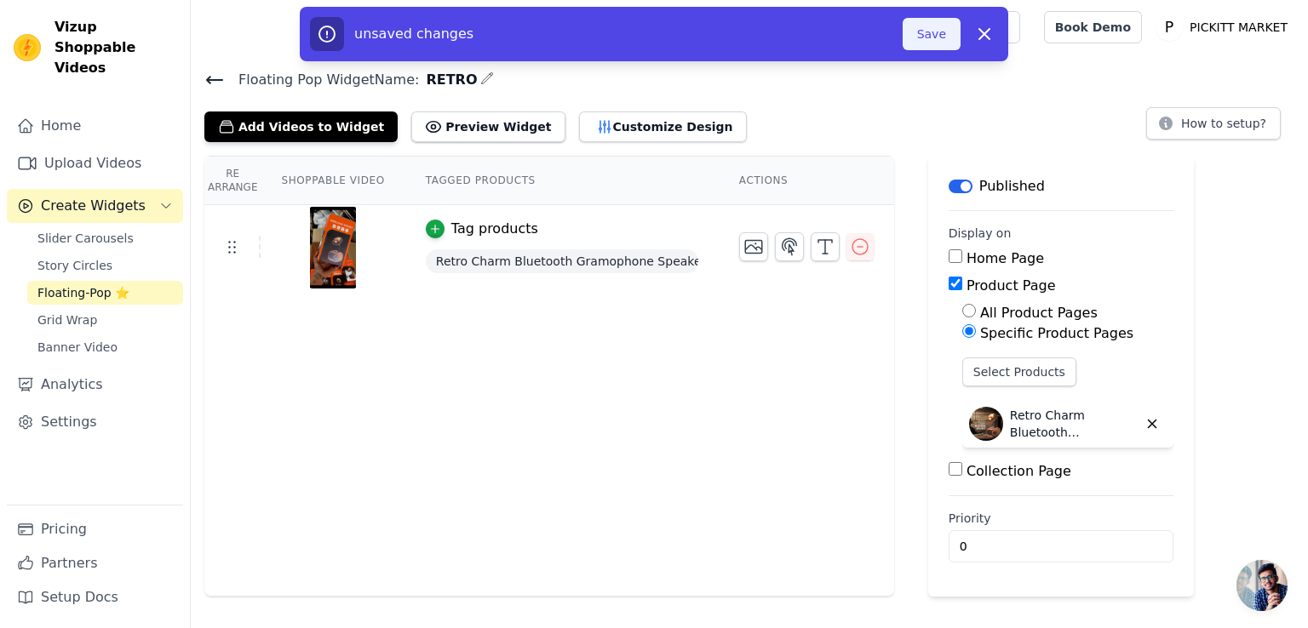
click at [930, 35] on button "Save" at bounding box center [932, 34] width 58 height 32
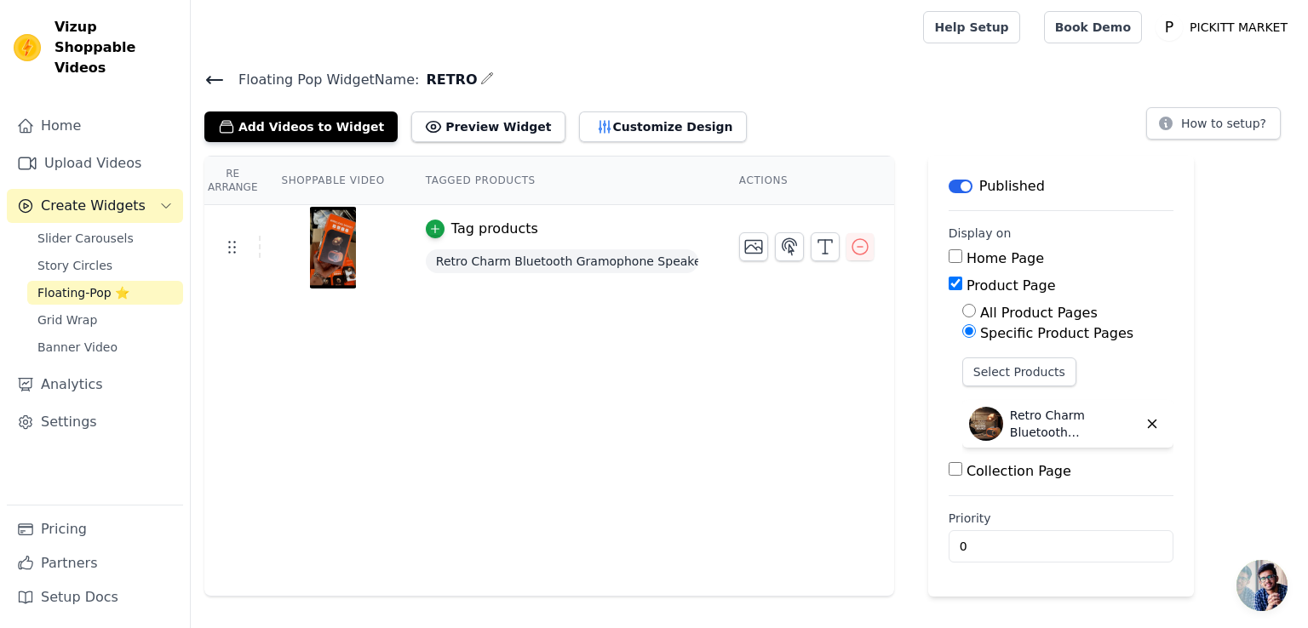
click at [211, 86] on icon at bounding box center [214, 80] width 20 height 20
